Goal: Communication & Community: Answer question/provide support

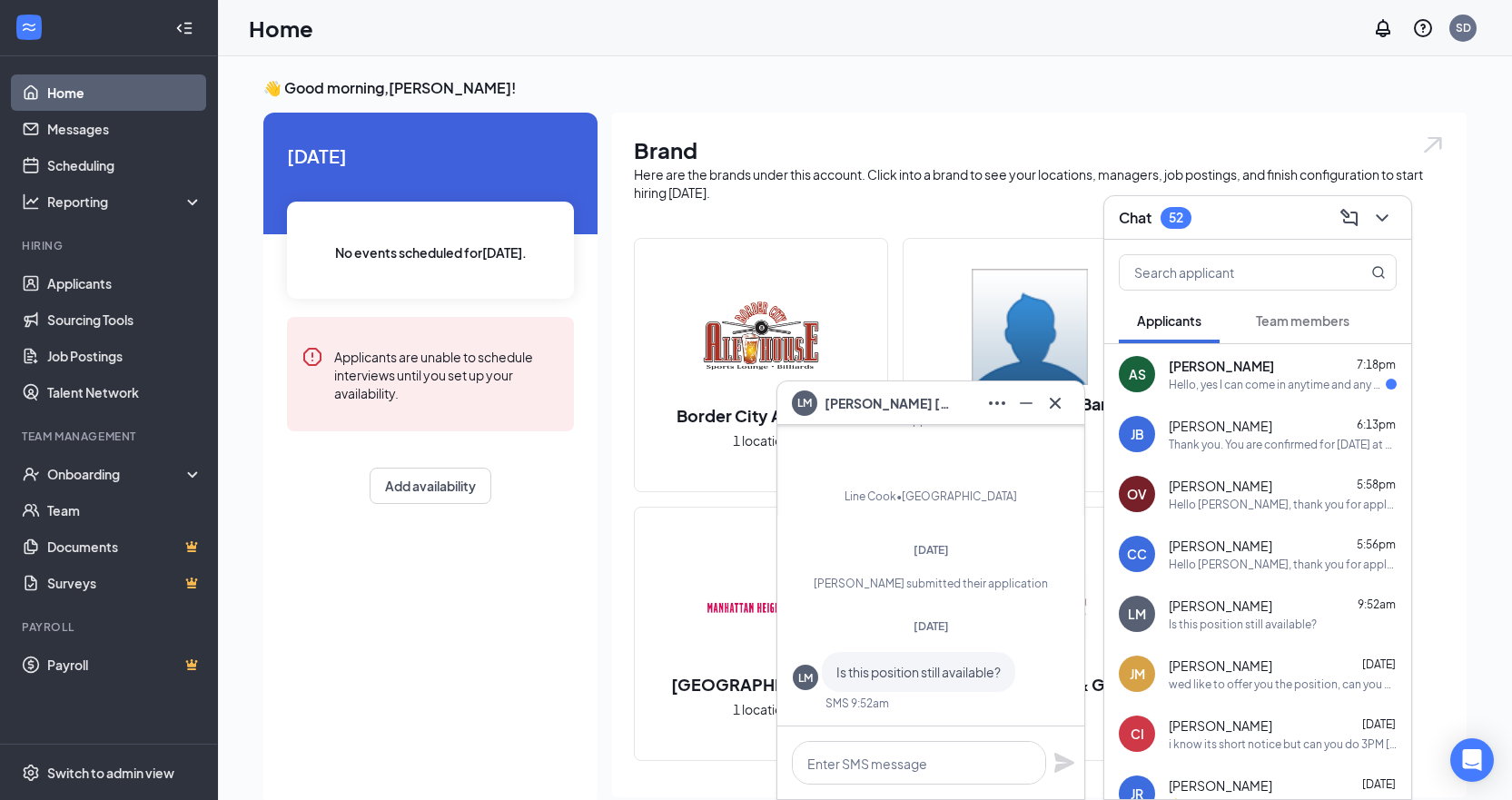
click at [1272, 382] on div "Hello, yes I can come in anytime and any day this week." at bounding box center [1277, 384] width 217 height 15
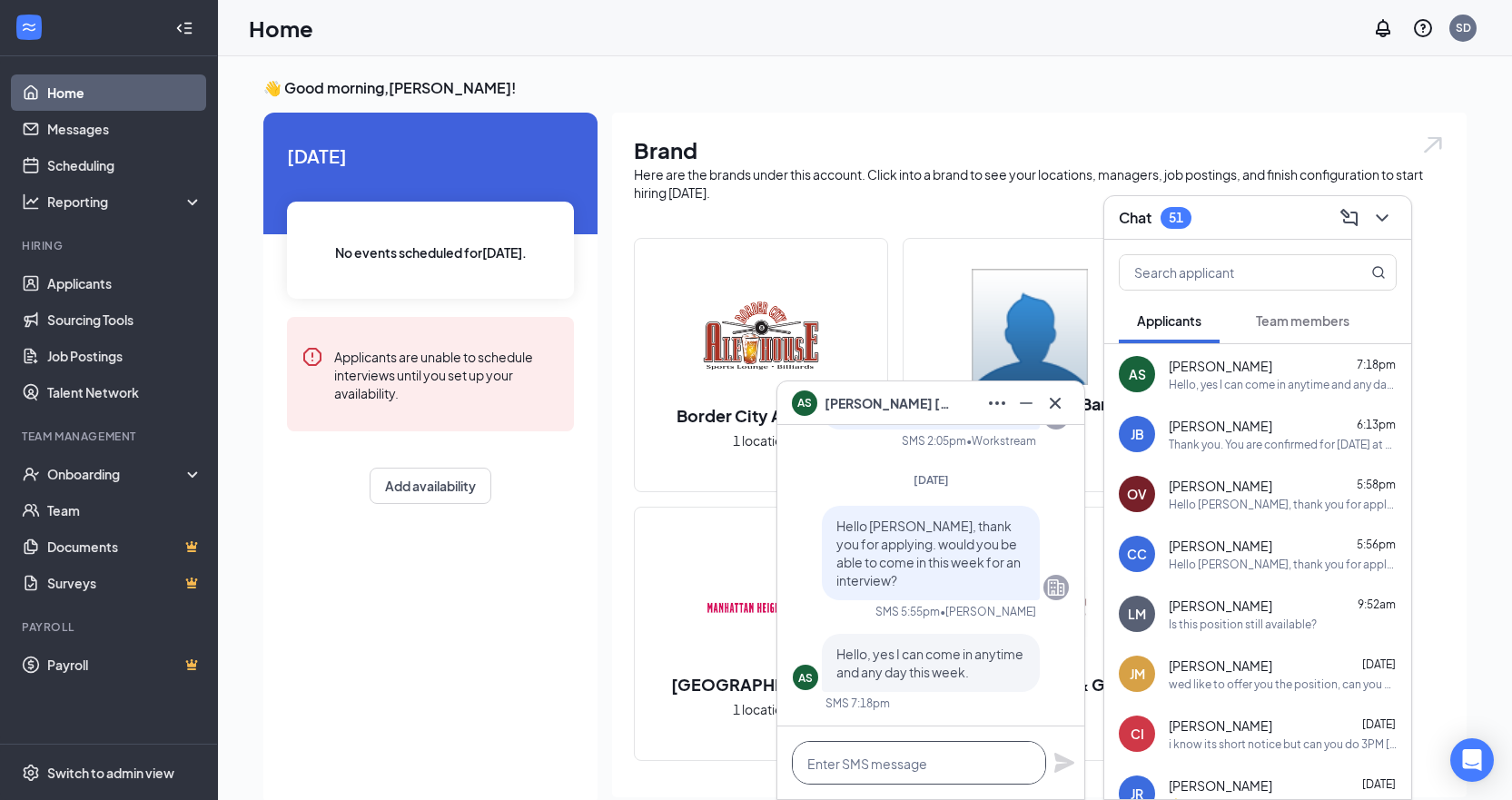
click at [861, 761] on textarea at bounding box center [918, 762] width 254 height 43
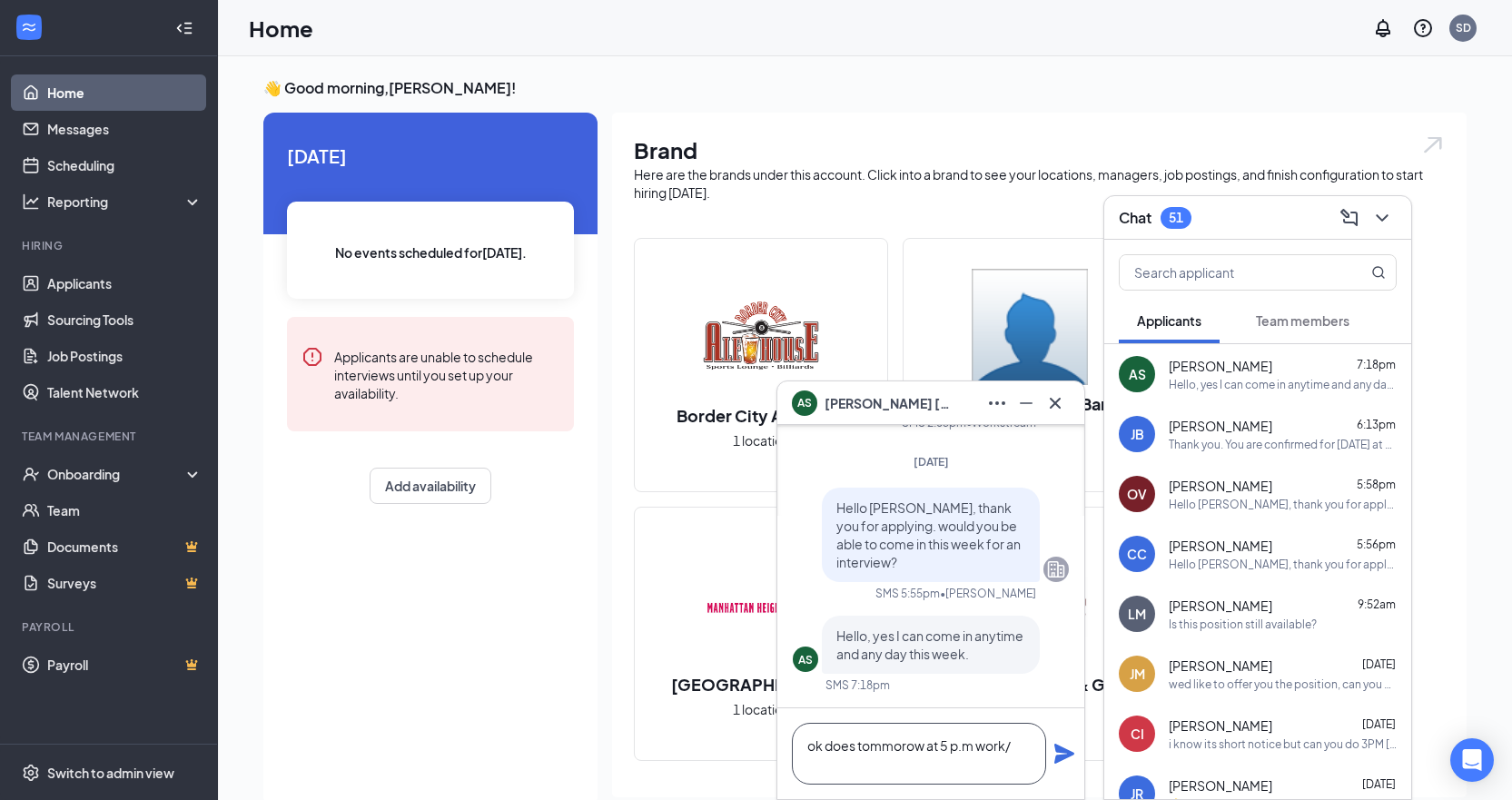
click at [998, 733] on textarea "ok does tommorow at 5 p.m work/" at bounding box center [918, 753] width 254 height 61
click at [1017, 752] on textarea "ok does tommorow at 5 p.m work/" at bounding box center [918, 753] width 254 height 61
type textarea "ok does tommorow at 5 p.m work?"
click at [1068, 752] on icon "Plane" at bounding box center [1063, 753] width 20 height 20
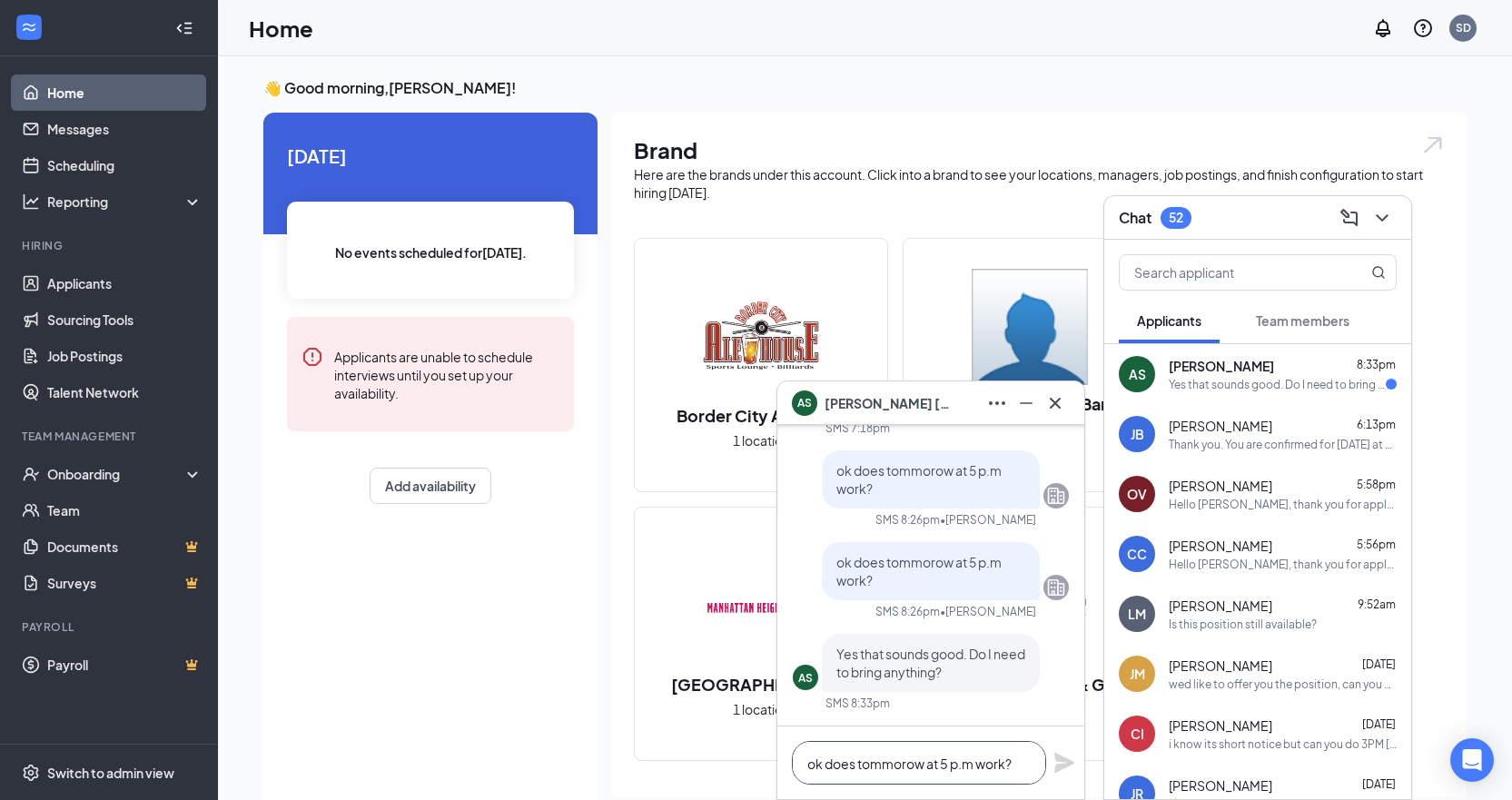
click at [843, 771] on textarea "ok does tommorow at 5 p.m work?" at bounding box center [918, 762] width 254 height 43
type textarea "negative just ask for [PERSON_NAME]"
click at [1055, 759] on icon "Plane" at bounding box center [1063, 762] width 22 height 22
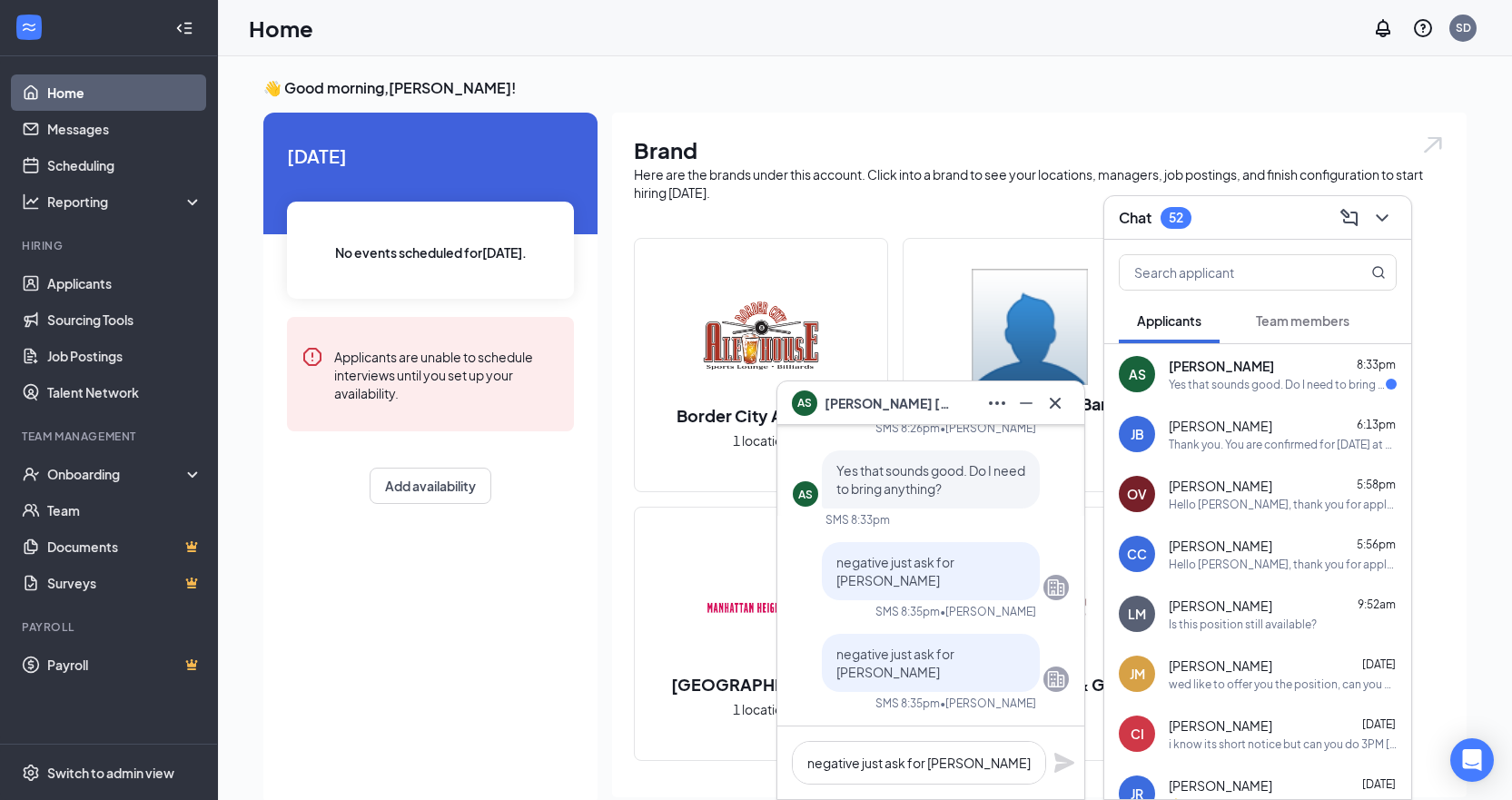
click at [1252, 383] on div "Yes that sounds good. Do I need to bring anything?" at bounding box center [1277, 384] width 217 height 15
click at [1249, 434] on span "[PERSON_NAME]" at bounding box center [1220, 425] width 104 height 18
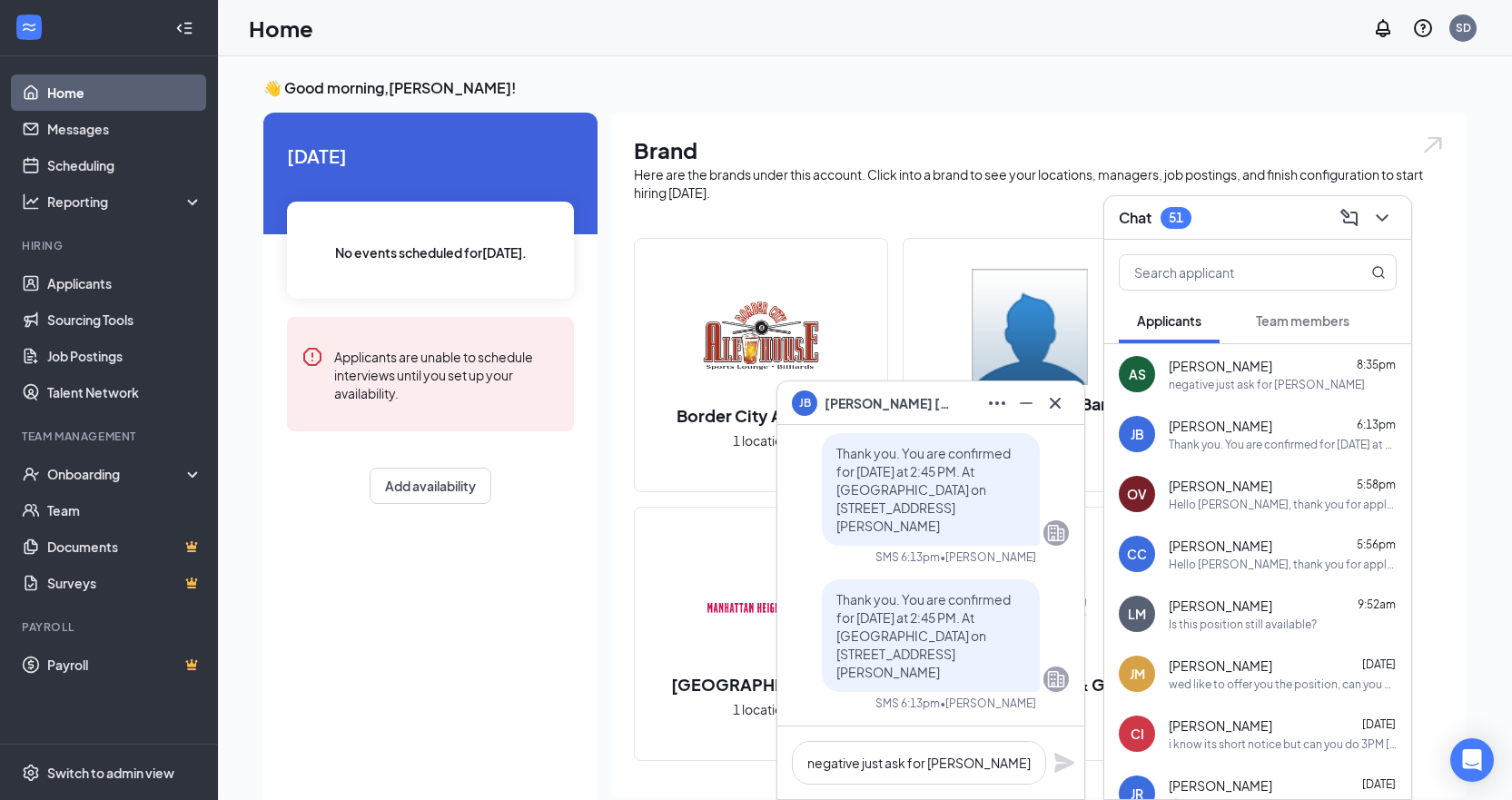
click at [1269, 381] on div "negative just ask for [PERSON_NAME]" at bounding box center [1266, 384] width 196 height 15
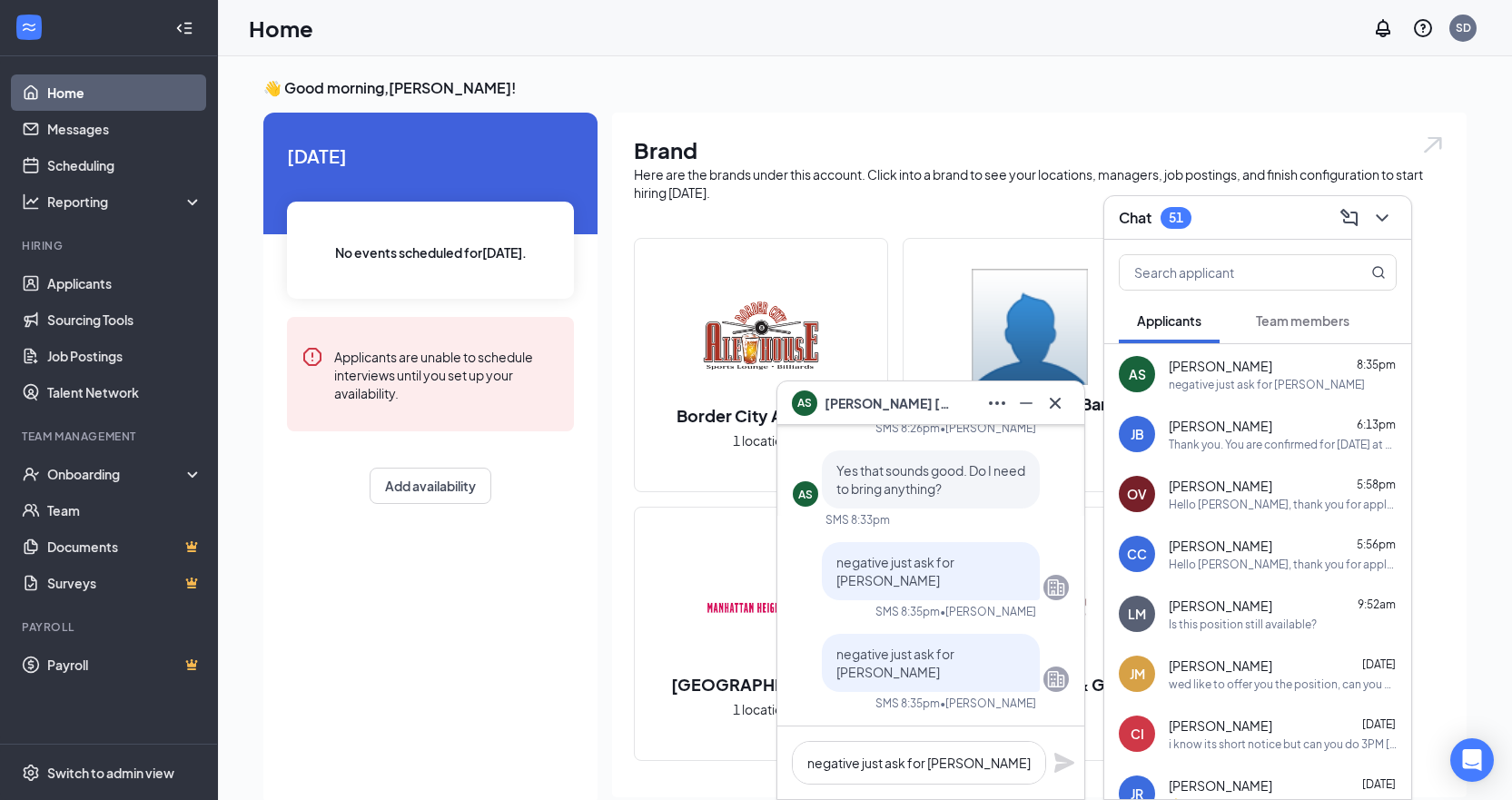
click at [1471, 265] on div "👋 Good morning, [PERSON_NAME] ! [DATE] No events scheduled for [DATE] . Applica…" at bounding box center [864, 606] width 1232 height 1056
click at [1049, 402] on icon "Cross" at bounding box center [1055, 402] width 22 height 22
